Goal: Transaction & Acquisition: Purchase product/service

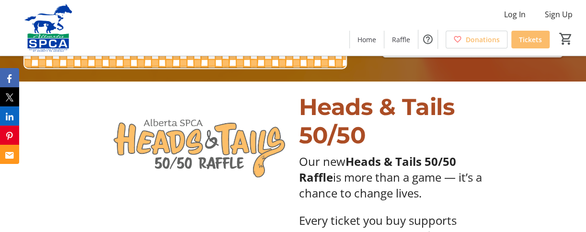
scroll to position [149, 0]
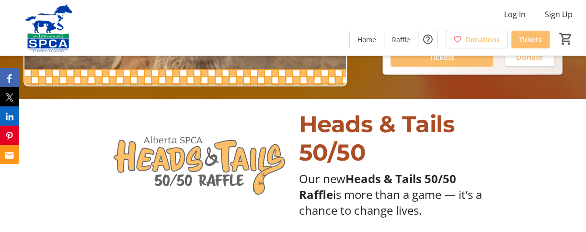
click at [586, 41] on div "Log In Sign Up Home Raffle Donations Tickets 0" at bounding box center [293, 28] width 586 height 56
click at [471, 58] on span at bounding box center [442, 57] width 103 height 23
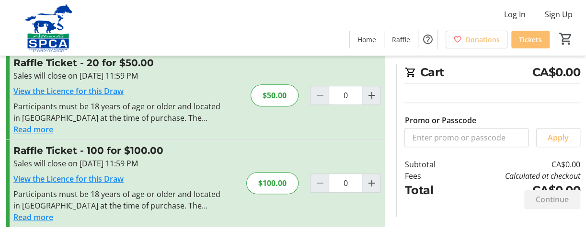
scroll to position [209, 0]
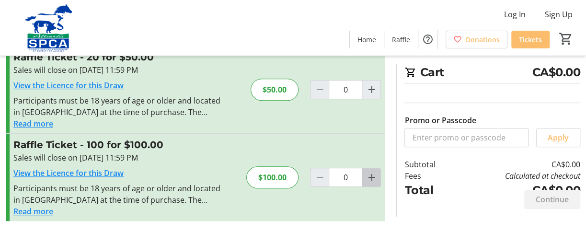
click at [369, 174] on mat-icon "Increment by one" at bounding box center [372, 178] width 12 height 12
type input "1"
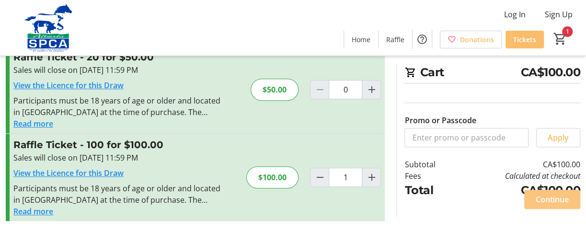
click at [551, 198] on span "Continue" at bounding box center [552, 200] width 33 height 12
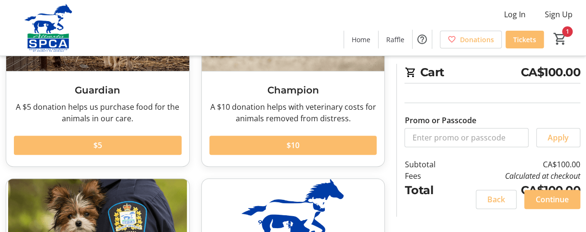
scroll to position [185, 0]
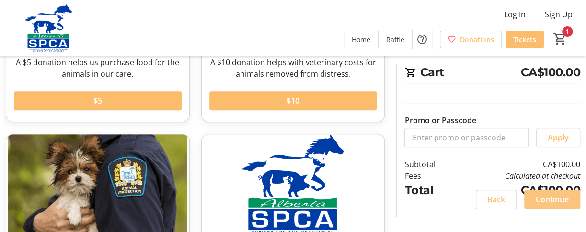
click at [553, 196] on span "Continue" at bounding box center [552, 200] width 33 height 12
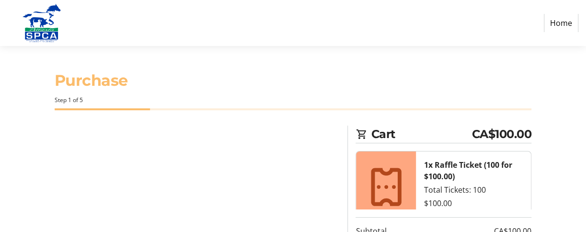
select select "CA"
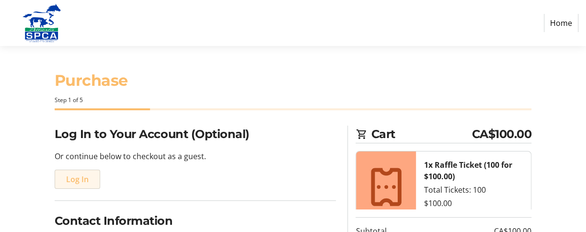
click at [81, 179] on span "Log In" at bounding box center [77, 179] width 23 height 12
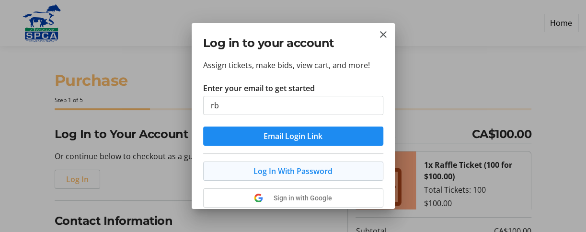
type input "[EMAIL_ADDRESS][DOMAIN_NAME]"
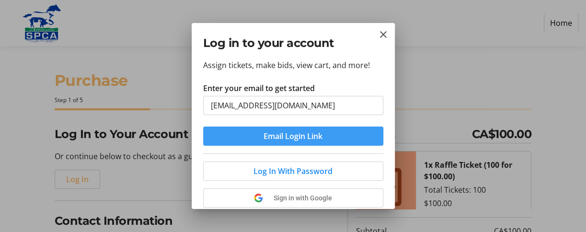
click at [303, 141] on span "Email Login Link" at bounding box center [293, 136] width 59 height 12
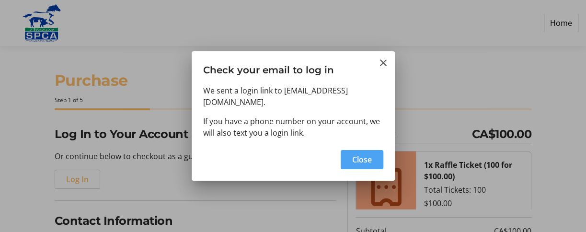
click at [355, 154] on span "Close" at bounding box center [362, 160] width 20 height 12
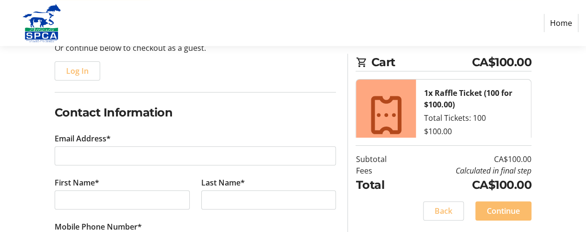
scroll to position [134, 0]
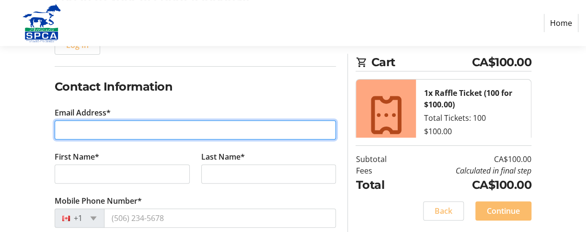
click at [139, 131] on input "Email Address*" at bounding box center [196, 129] width 282 height 19
type input "rblt4@"
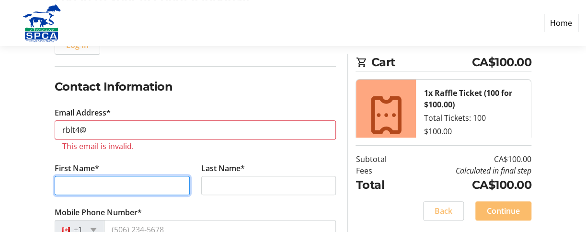
click at [107, 173] on tr-form-field "First Name*" at bounding box center [122, 184] width 147 height 44
type input "[PERSON_NAME]"
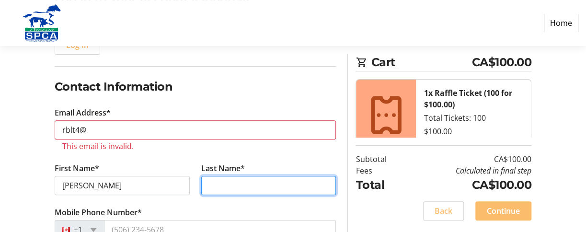
type input "[PERSON_NAME]"
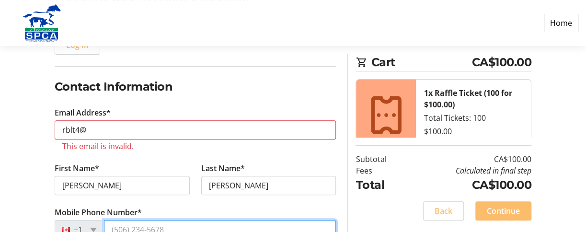
type input "[PHONE_NUMBER]"
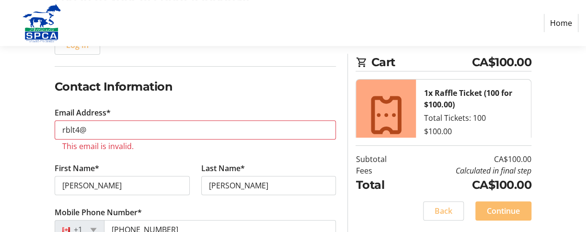
type input "50"
type input "4242"
type input "VEGREVILLE"
select select "AB"
type input "T9C1B7"
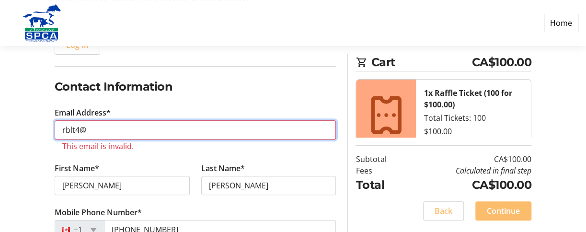
click at [90, 131] on input "rblt4@" at bounding box center [196, 129] width 282 height 19
click at [149, 123] on input "rblt4@" at bounding box center [196, 129] width 282 height 19
click at [141, 129] on input "rblt4@" at bounding box center [196, 129] width 282 height 19
type input "[EMAIL_ADDRESS][DOMAIN_NAME]"
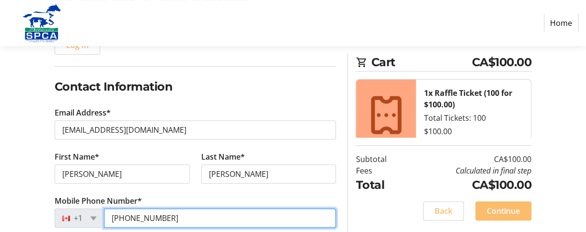
drag, startPoint x: 108, startPoint y: 217, endPoint x: 205, endPoint y: 222, distance: 96.9
click at [205, 222] on input "[PHONE_NUMBER]" at bounding box center [220, 217] width 232 height 19
type input "[PHONE_NUMBER]"
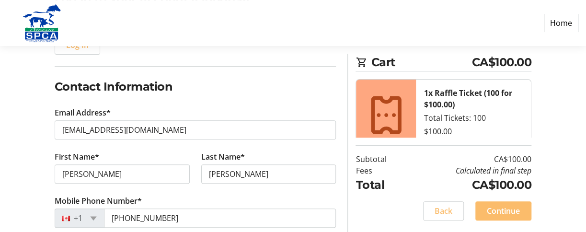
click at [585, 225] on div "Log In to Your Account (Optional) Or continue below to checkout as a guest. Log…" at bounding box center [293, 232] width 586 height 482
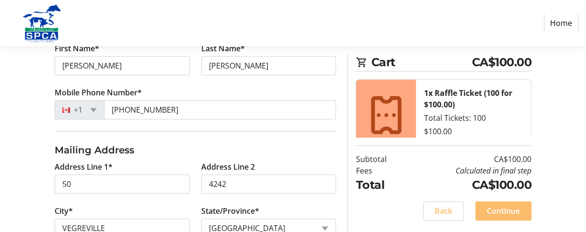
scroll to position [262, 0]
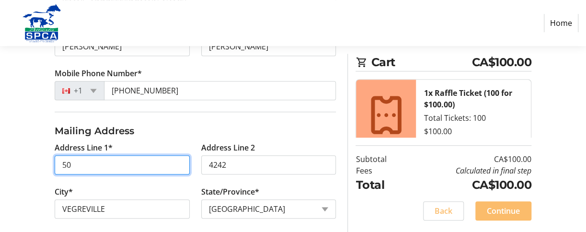
drag, startPoint x: 78, startPoint y: 162, endPoint x: 54, endPoint y: 164, distance: 24.1
click at [54, 164] on tr-form-field "Address Line 1* 50" at bounding box center [122, 164] width 147 height 44
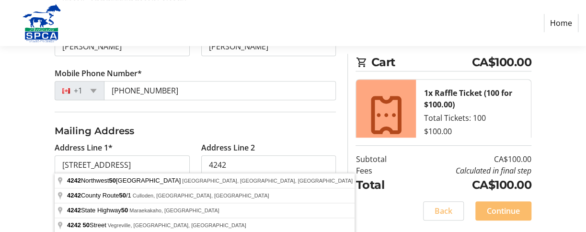
type input "[STREET_ADDRESS]"
type input "Vegreville"
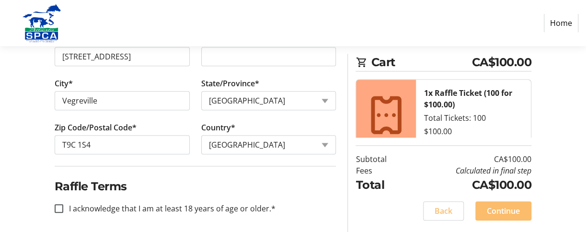
scroll to position [373, 0]
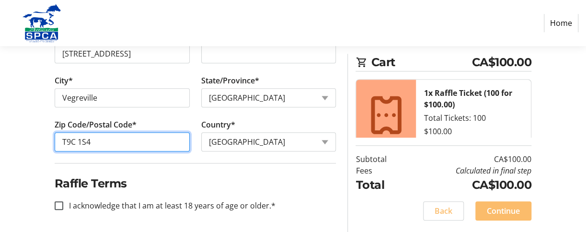
click at [103, 139] on input "T9C 1S4" at bounding box center [122, 141] width 135 height 19
type input "T9C 1B7"
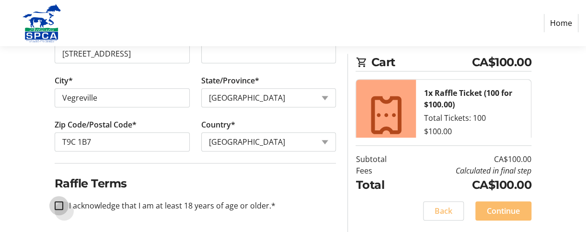
click at [59, 201] on input "I acknowledge that I am at least 18 years of age or older.*" at bounding box center [59, 205] width 9 height 9
checkbox input "true"
click at [516, 208] on span "Continue" at bounding box center [503, 211] width 33 height 12
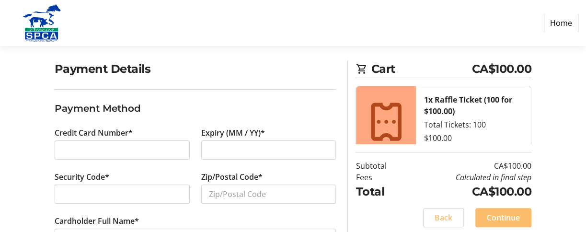
scroll to position [78, 0]
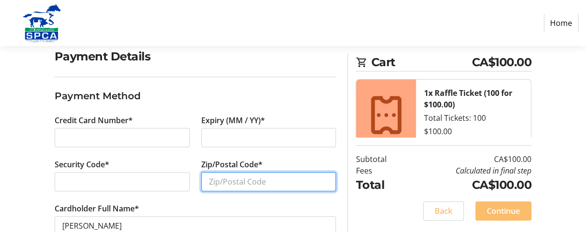
click at [228, 184] on input "Zip/Postal Code*" at bounding box center [268, 181] width 135 height 19
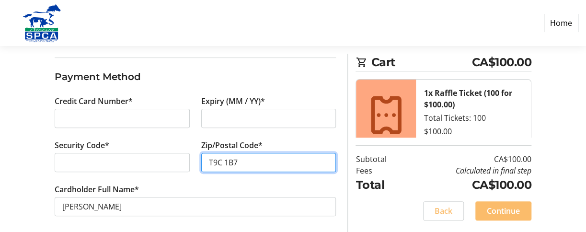
scroll to position [103, 0]
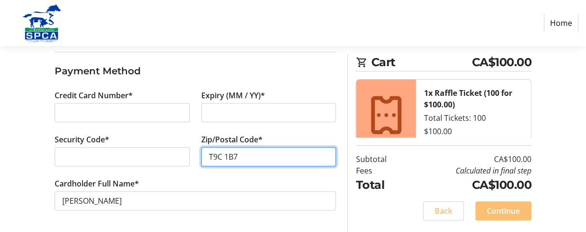
type input "T9C 1B7"
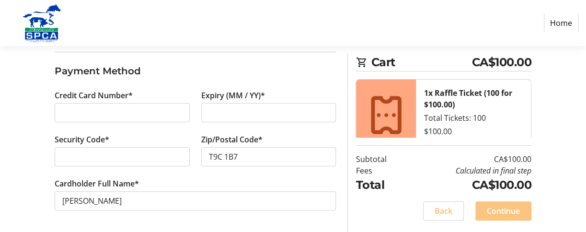
click at [502, 209] on span "Continue" at bounding box center [503, 211] width 33 height 12
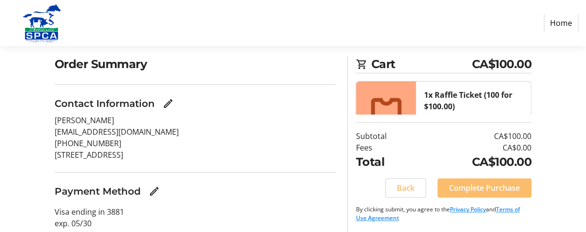
scroll to position [77, 0]
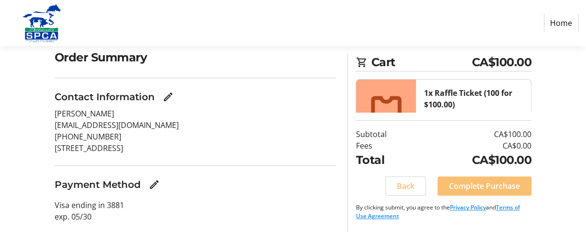
click at [498, 185] on span "Complete Purchase" at bounding box center [484, 186] width 71 height 12
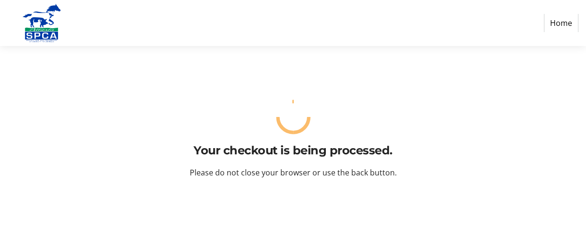
scroll to position [0, 0]
